Goal: Task Accomplishment & Management: Manage account settings

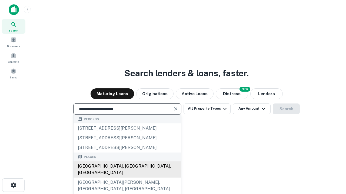
click at [127, 178] on div "[GEOGRAPHIC_DATA], [GEOGRAPHIC_DATA], [GEOGRAPHIC_DATA]" at bounding box center [126, 170] width 107 height 16
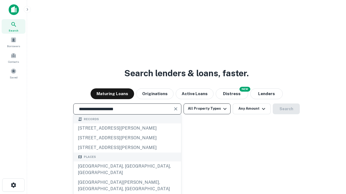
type input "**********"
click at [207, 109] on button "All Property Types" at bounding box center [206, 109] width 47 height 11
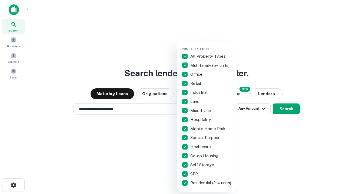
click at [211, 45] on button "button" at bounding box center [210, 45] width 59 height 0
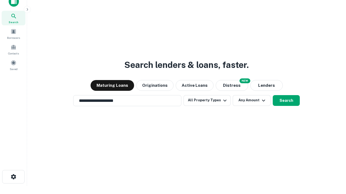
scroll to position [3, 65]
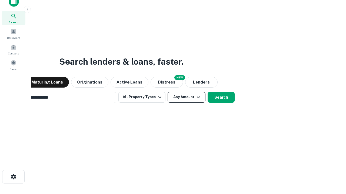
click at [167, 92] on button "Any Amount" at bounding box center [186, 97] width 38 height 11
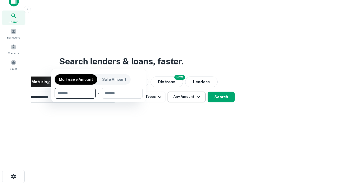
scroll to position [39, 153]
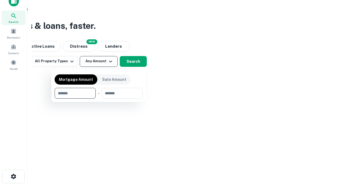
type input "*******"
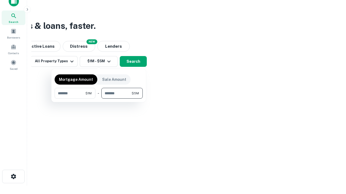
type input "*******"
click at [99, 99] on button "button" at bounding box center [99, 99] width 88 height 0
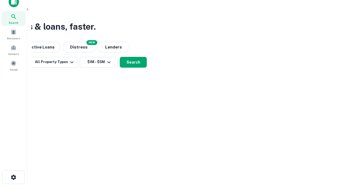
scroll to position [3, 100]
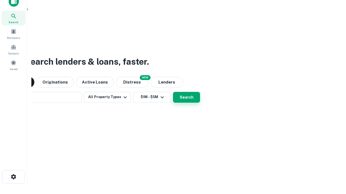
click at [173, 92] on button "Search" at bounding box center [186, 97] width 27 height 11
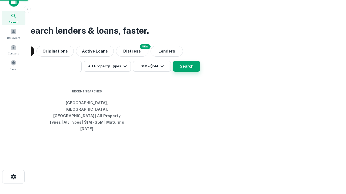
scroll to position [14, 153]
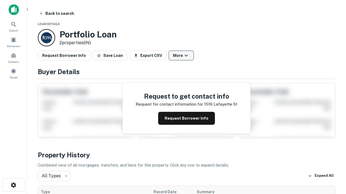
click at [181, 56] on button "More" at bounding box center [180, 56] width 25 height 10
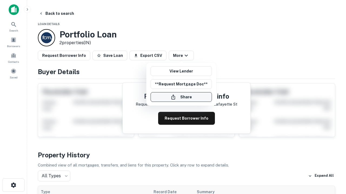
click at [181, 97] on button "Share" at bounding box center [180, 97] width 61 height 10
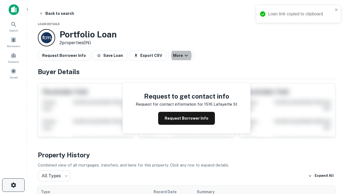
click at [13, 185] on icon "button" at bounding box center [13, 185] width 6 height 6
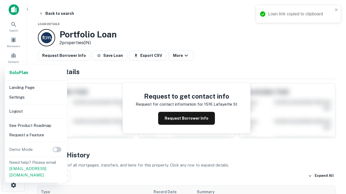
click at [36, 111] on li "Logout" at bounding box center [36, 112] width 58 height 10
